Goal: Find contact information: Find contact information

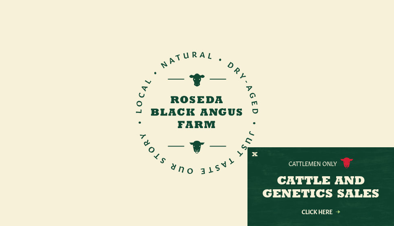
scroll to position [6, 0]
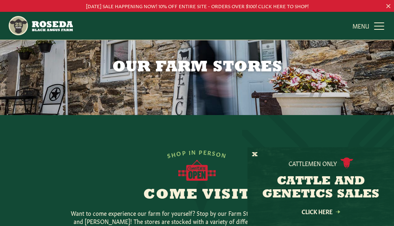
click at [257, 86] on div "Our Farm Stores" at bounding box center [197, 54] width 394 height 120
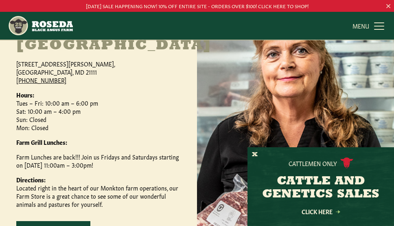
scroll to position [294, 0]
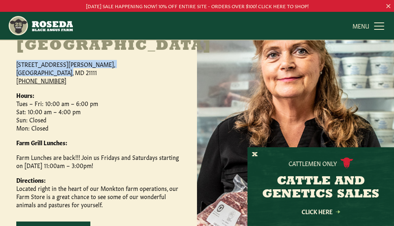
copy p "[STREET_ADDRESS][PERSON_NAME]"
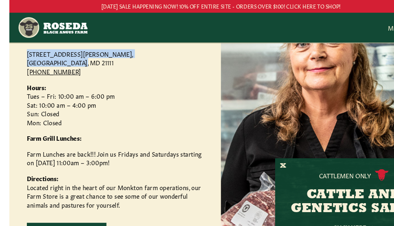
scroll to position [315, 0]
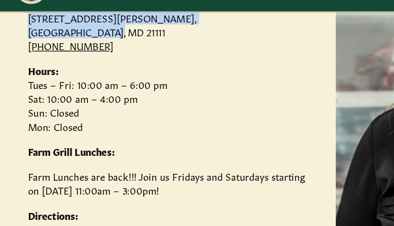
copy p "10:00 am – 6:00 pm"
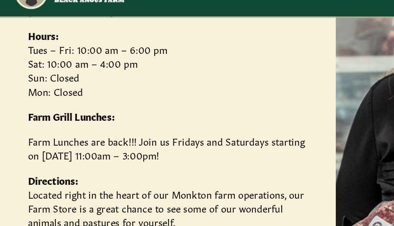
scroll to position [426, 0]
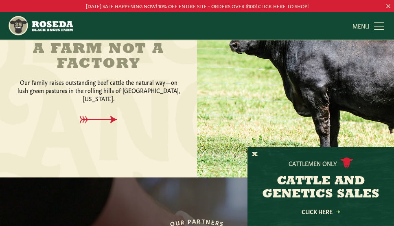
scroll to position [321, 0]
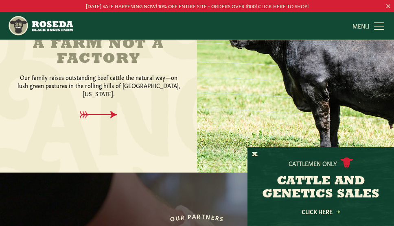
click at [217, 213] on span "R" at bounding box center [218, 217] width 6 height 9
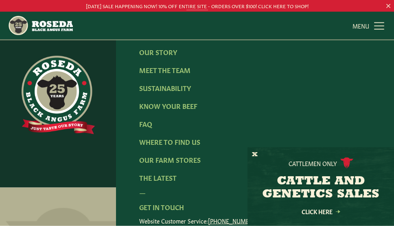
scroll to position [1052, 0]
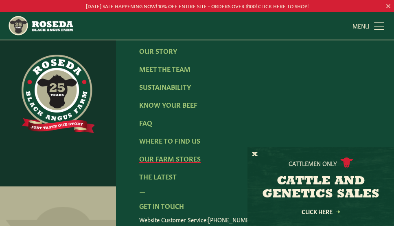
click at [201, 156] on link "Our Farm Stores" at bounding box center [169, 157] width 61 height 9
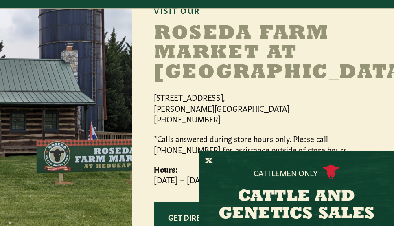
scroll to position [591, 0]
click at [252, 150] on button "X" at bounding box center [255, 154] width 6 height 9
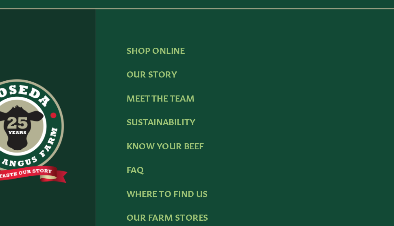
scroll to position [1095, 0]
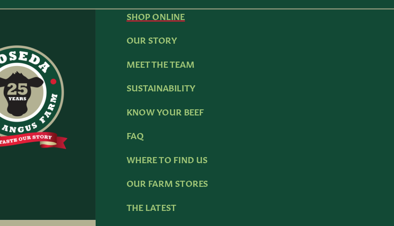
click at [140, 40] on link "Shop Online" at bounding box center [161, 44] width 44 height 9
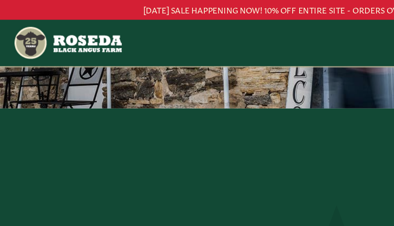
scroll to position [56, 0]
